Goal: Information Seeking & Learning: Learn about a topic

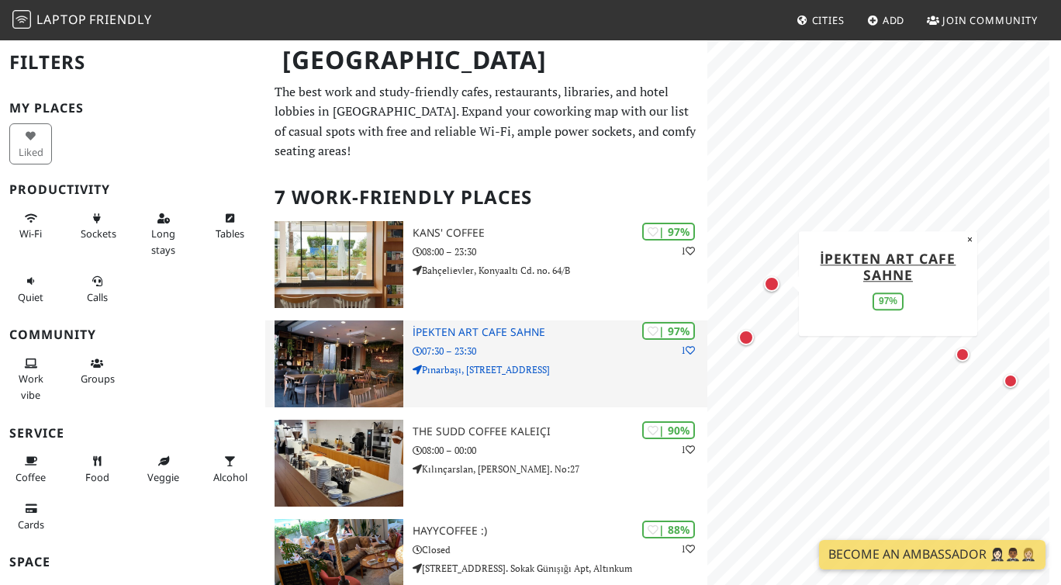
drag, startPoint x: 490, startPoint y: 296, endPoint x: 554, endPoint y: 321, distance: 69.0
click at [554, 321] on div "| 75% Happy Moon’s Lara 08:00 – 01:30 Eski, Fener, Lara Cd. NO:241 | 97% 1 Kans…" at bounding box center [485, 568] width 423 height 695
drag, startPoint x: 418, startPoint y: 295, endPoint x: 573, endPoint y: 317, distance: 156.6
click at [573, 317] on div "| 75% Happy Moon’s Lara 08:00 – 01:30 Eski, Fener, Lara Cd. NO:241 | 97% 1 Kans…" at bounding box center [485, 568] width 423 height 695
click at [577, 326] on h3 "İpekten Art Cafe Sahne" at bounding box center [560, 332] width 295 height 13
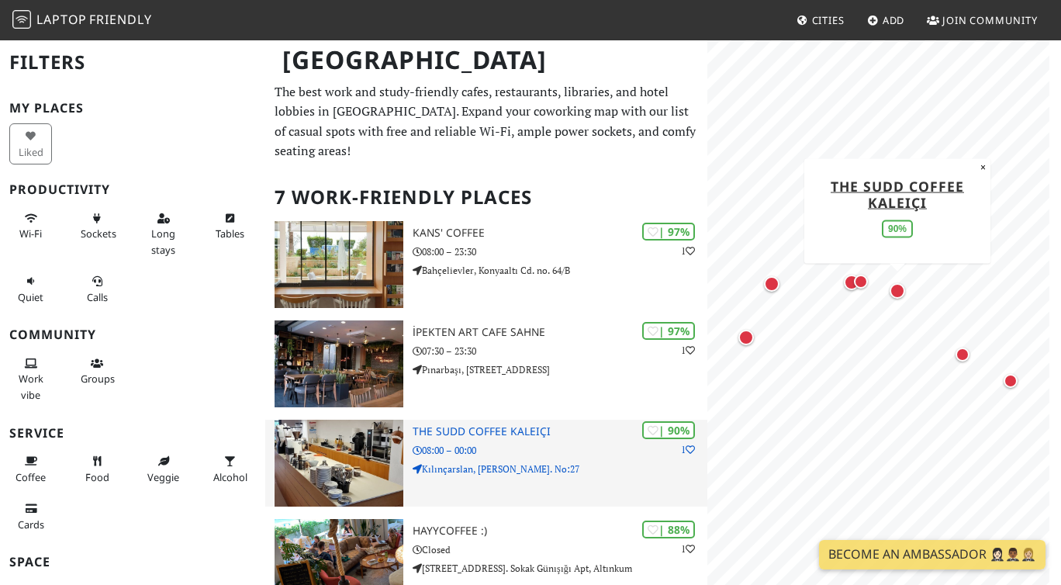
click at [499, 425] on h3 "The Sudd Coffee Kaleiçi" at bounding box center [560, 431] width 295 height 13
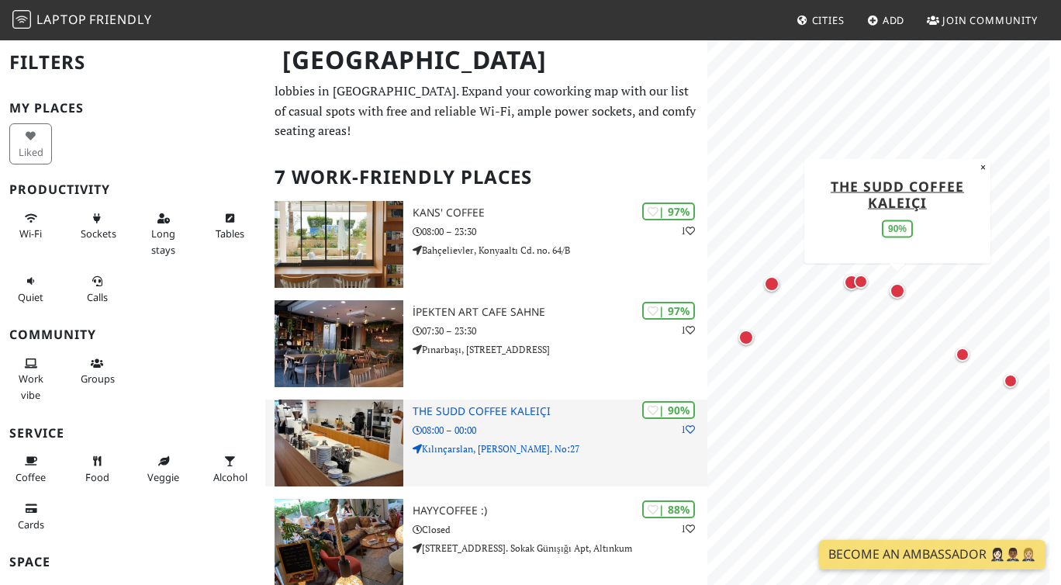
scroll to position [220, 0]
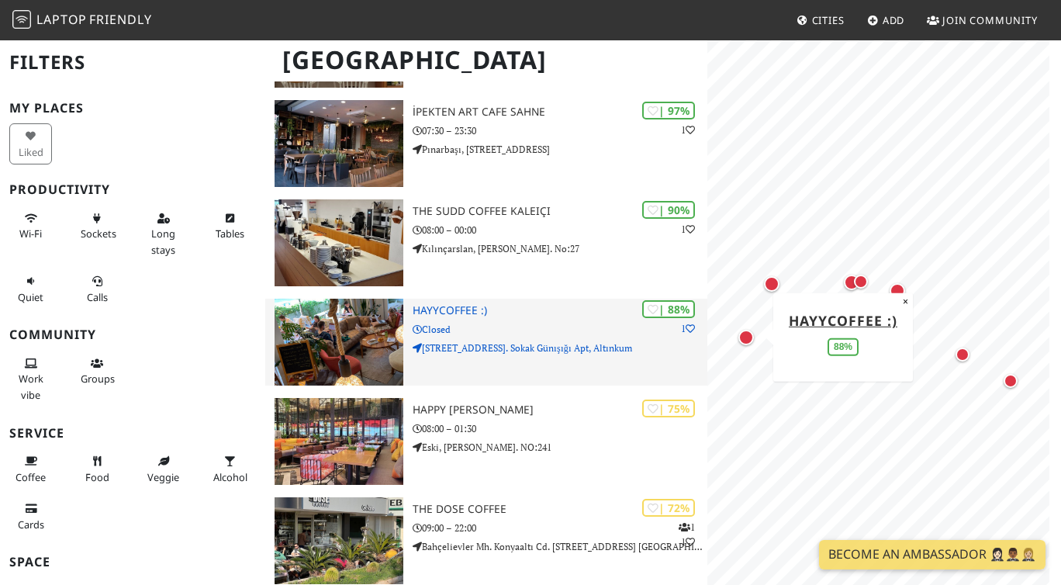
click at [578, 339] on div "| 88% 1 hayycoffee :) Closed Altınkum Mahallesi 414. Sokak Günışığı Apt, Altınk…" at bounding box center [560, 342] width 295 height 87
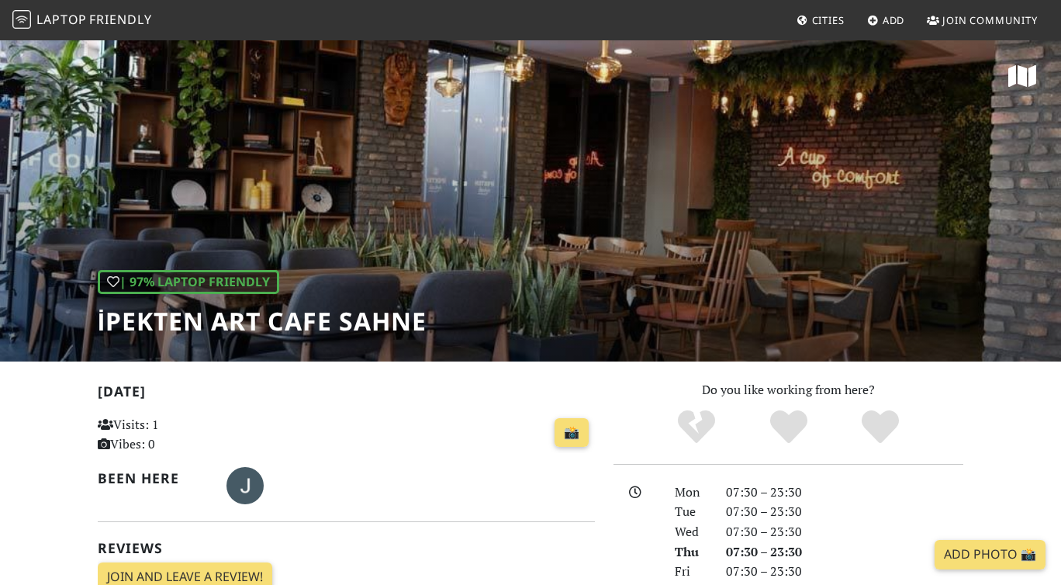
click at [350, 320] on h1 "İpekten Art Cafe Sahne" at bounding box center [262, 320] width 329 height 29
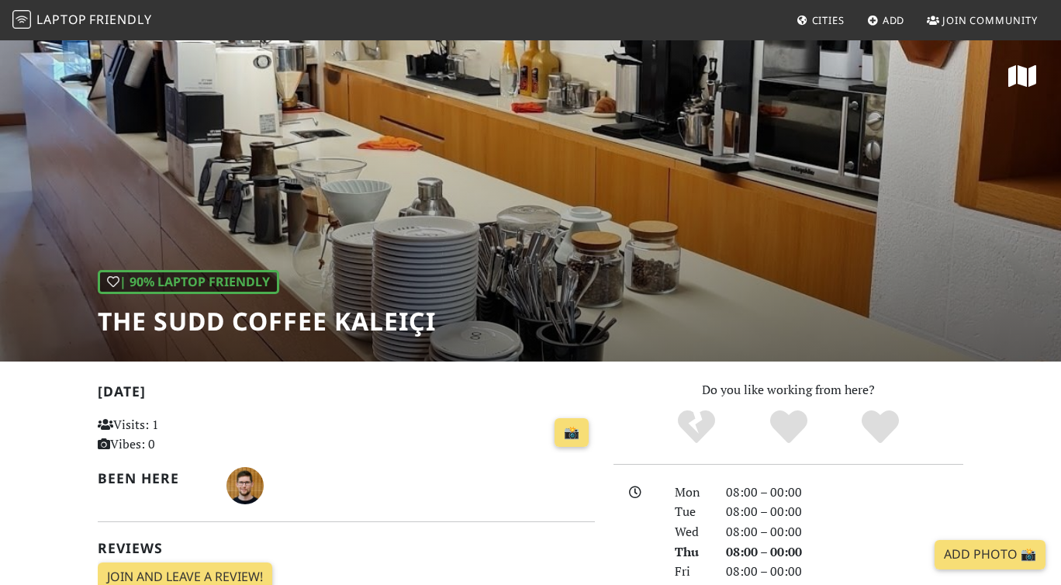
click at [413, 316] on h1 "The Sudd Coffee Kaleiçi" at bounding box center [267, 320] width 338 height 29
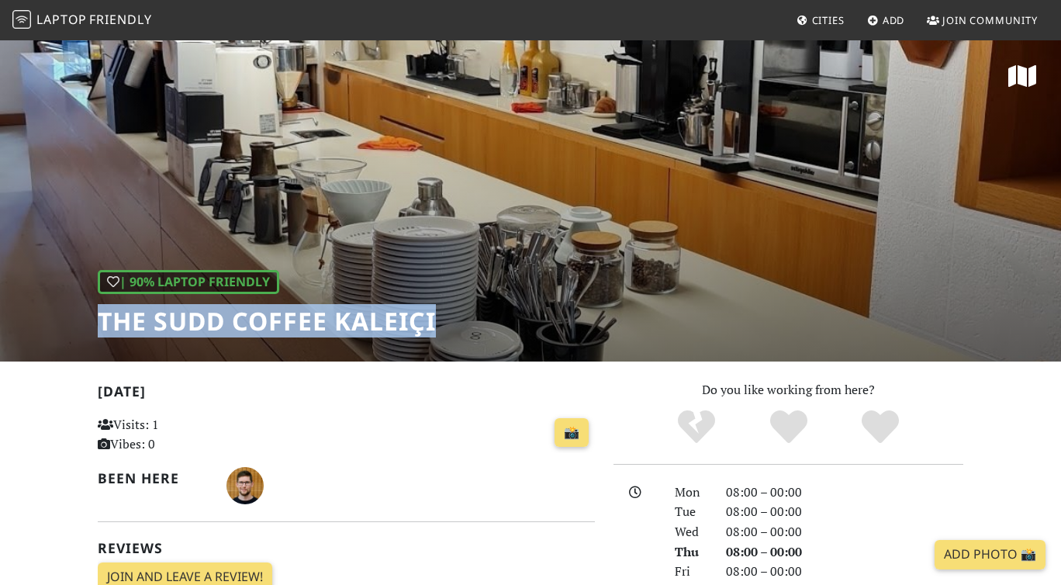
click at [413, 316] on h1 "The Sudd Coffee Kaleiçi" at bounding box center [267, 320] width 338 height 29
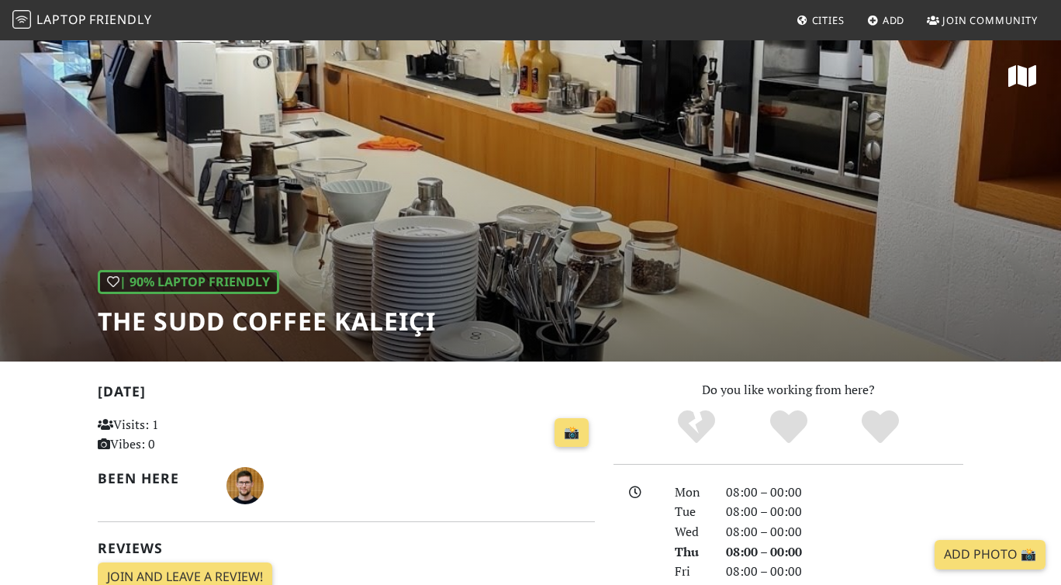
click at [302, 147] on div "| 90% Laptop Friendly The Sudd Coffee Kaleiçi" at bounding box center [530, 200] width 1061 height 323
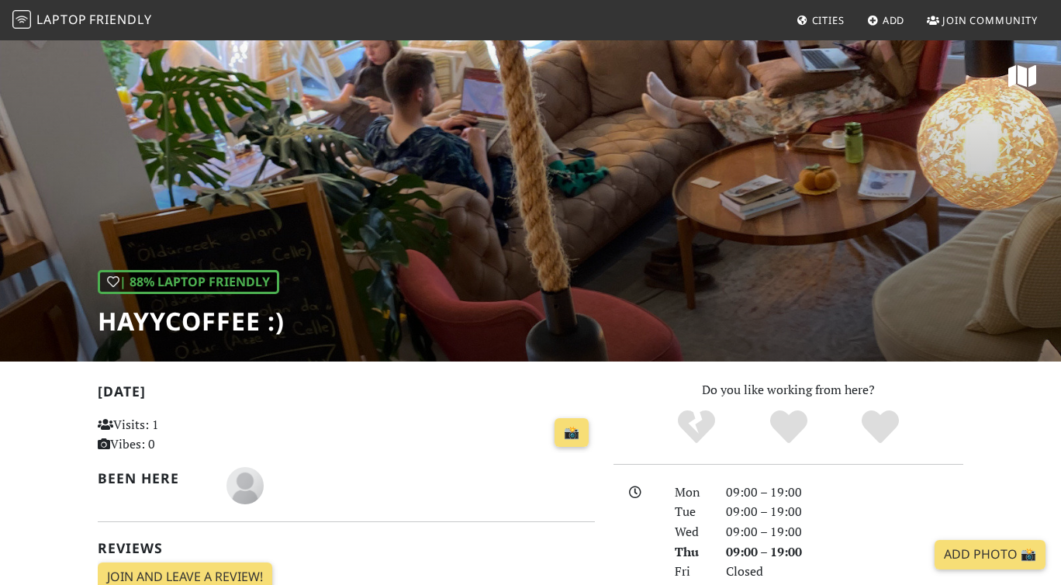
click at [202, 318] on h1 "hayycoffee :)" at bounding box center [191, 320] width 187 height 29
